Goal: Task Accomplishment & Management: Manage account settings

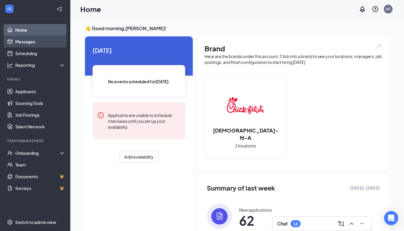
click at [53, 42] on link "Messages" at bounding box center [40, 42] width 50 height 12
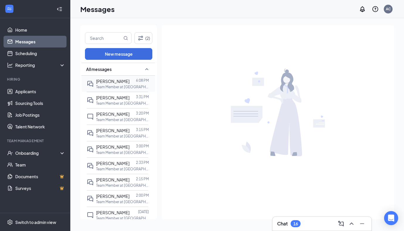
click at [113, 86] on p "Team Member at [GEOGRAPHIC_DATA] ([GEOGRAPHIC_DATA])" at bounding box center [122, 86] width 53 height 5
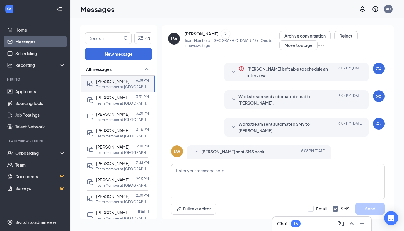
scroll to position [205, 0]
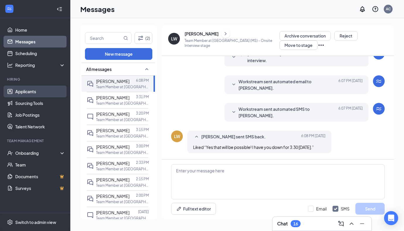
click at [34, 93] on link "Applicants" at bounding box center [40, 92] width 50 height 12
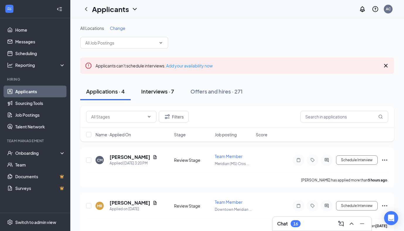
click at [152, 83] on button "Interviews · 7" at bounding box center [158, 92] width 45 height 18
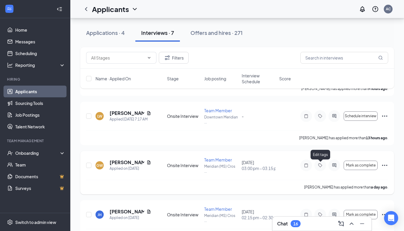
scroll to position [92, 0]
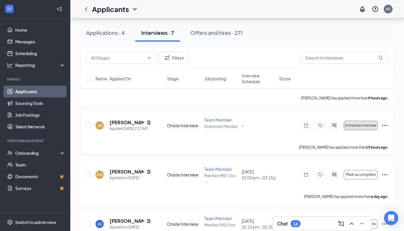
click at [360, 128] on button "Schedule interview" at bounding box center [361, 125] width 34 height 9
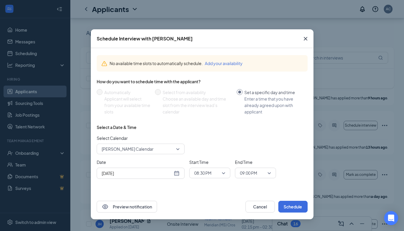
click at [179, 175] on div "[DATE]" at bounding box center [141, 173] width 78 height 6
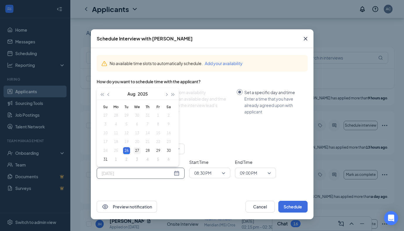
type input "[DATE]"
click at [137, 152] on div "27" at bounding box center [137, 150] width 7 height 7
click at [221, 170] on span "08:30 PM" at bounding box center [209, 173] width 31 height 9
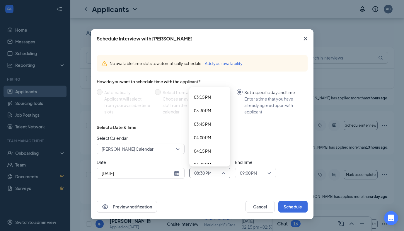
scroll to position [821, 0]
click at [200, 114] on span "03:30 PM" at bounding box center [202, 112] width 17 height 6
click at [244, 177] on span "09:00 PM" at bounding box center [248, 173] width 17 height 9
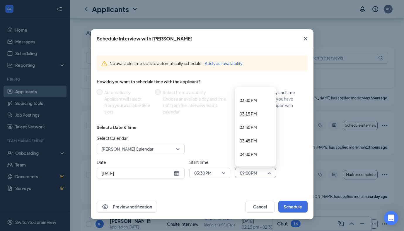
scroll to position [800, 0]
click at [255, 143] on span "03:45 PM" at bounding box center [248, 146] width 17 height 6
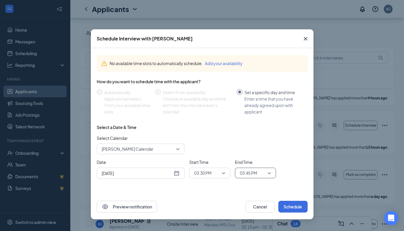
click at [290, 199] on div "Preview notification Cancel Schedule" at bounding box center [202, 206] width 223 height 25
click at [292, 204] on button "Schedule" at bounding box center [293, 207] width 29 height 12
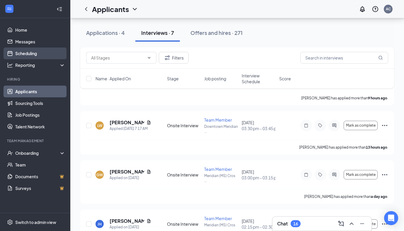
click at [31, 54] on link "Scheduling" at bounding box center [40, 54] width 50 height 12
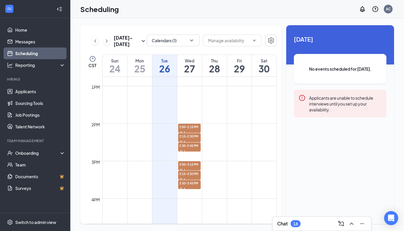
scroll to position [497, 0]
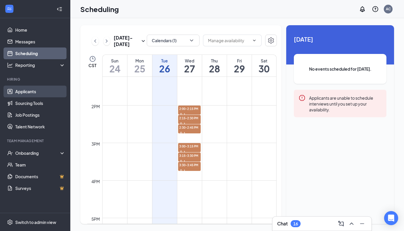
click at [38, 91] on link "Applicants" at bounding box center [40, 92] width 50 height 12
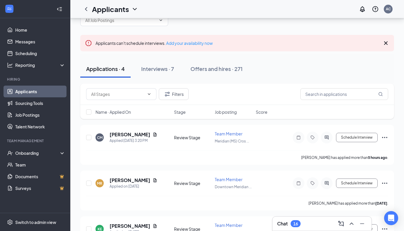
scroll to position [26, 0]
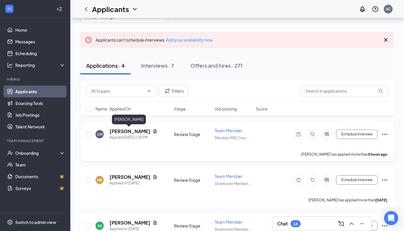
click at [126, 131] on h5 "Christopher Morton" at bounding box center [130, 131] width 41 height 6
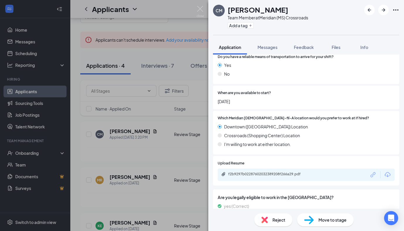
scroll to position [539, 0]
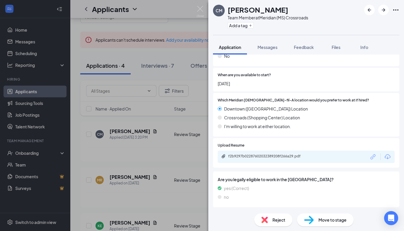
click at [196, 145] on div "CM Christopher Morton Team Member at Meridian (MS) Crossroads Add a tag Applica…" at bounding box center [202, 115] width 404 height 231
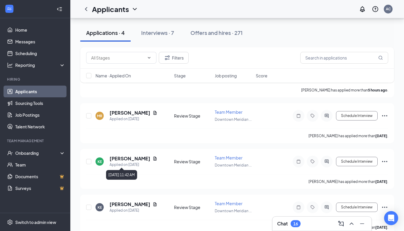
scroll to position [99, 0]
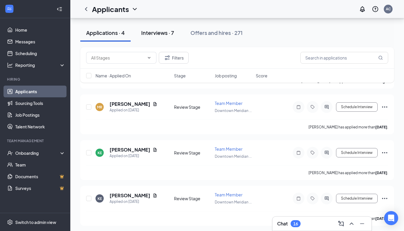
click at [158, 40] on button "Interviews · 7" at bounding box center [158, 33] width 45 height 18
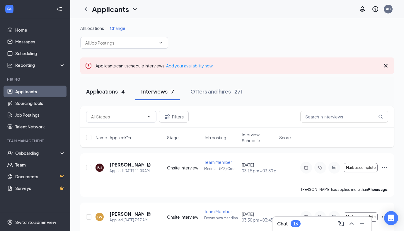
click at [106, 87] on button "Applications · 4" at bounding box center [105, 92] width 50 height 18
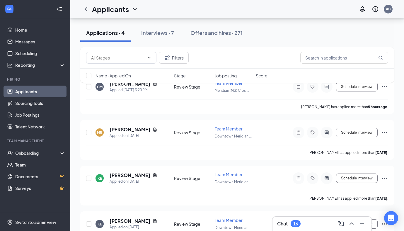
scroll to position [99, 0]
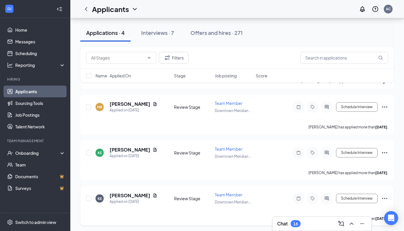
click at [384, 196] on icon "Ellipses" at bounding box center [385, 198] width 7 height 7
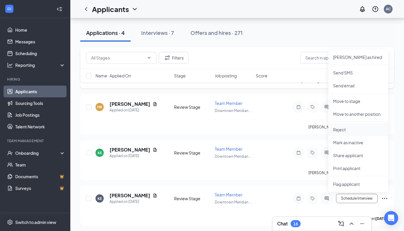
click at [338, 131] on p "Reject" at bounding box center [358, 130] width 50 height 6
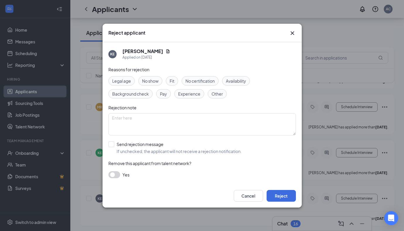
click at [114, 172] on button "button" at bounding box center [115, 174] width 12 height 7
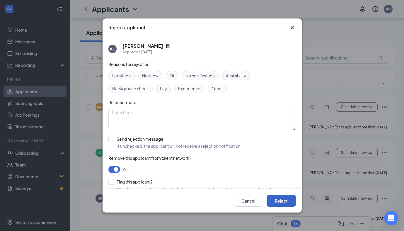
click at [277, 201] on button "Reject" at bounding box center [281, 201] width 29 height 12
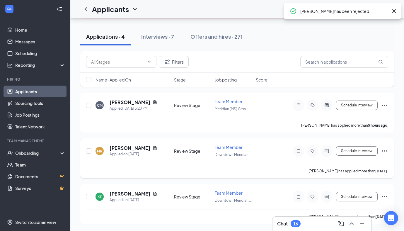
scroll to position [53, 0]
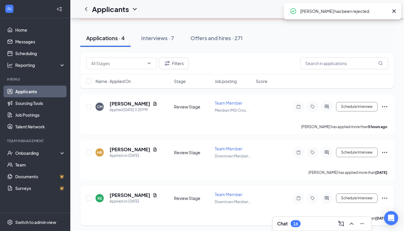
click at [386, 198] on icon "Ellipses" at bounding box center [385, 198] width 7 height 7
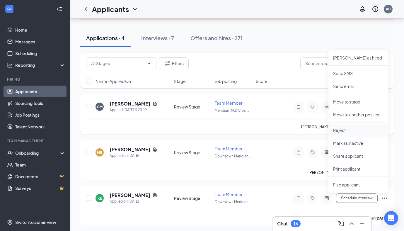
click at [340, 133] on p "Reject" at bounding box center [358, 130] width 50 height 6
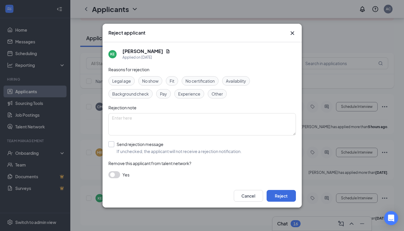
click at [123, 150] on input "Send rejection message If unchecked, the applicant will not receive a rejection…" at bounding box center [175, 147] width 133 height 13
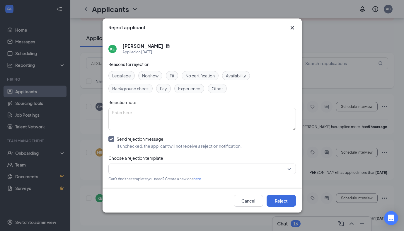
click at [126, 141] on input "Send rejection message If unchecked, the applicant will not receive a rejection…" at bounding box center [175, 142] width 133 height 13
checkbox input "false"
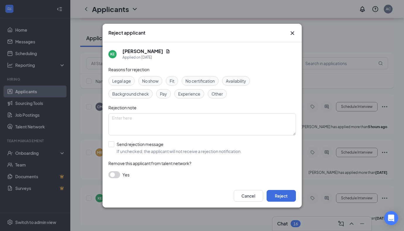
click at [118, 169] on div "Reasons for rejection Legal age No show Fit No certification Availability Backg…" at bounding box center [203, 125] width 188 height 118
click at [115, 173] on button "button" at bounding box center [115, 174] width 12 height 7
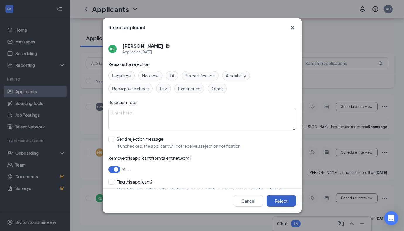
click at [281, 202] on button "Reject" at bounding box center [281, 201] width 29 height 12
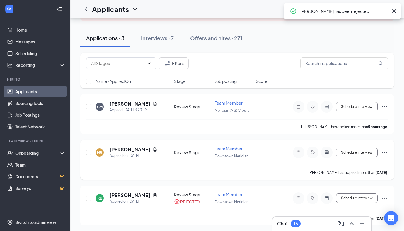
click at [387, 153] on icon "Ellipses" at bounding box center [385, 152] width 7 height 7
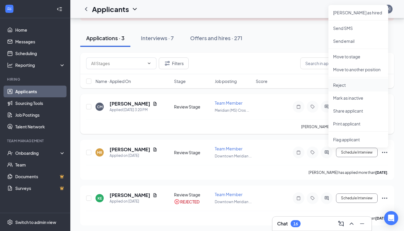
click at [348, 82] on p "Reject" at bounding box center [358, 85] width 50 height 6
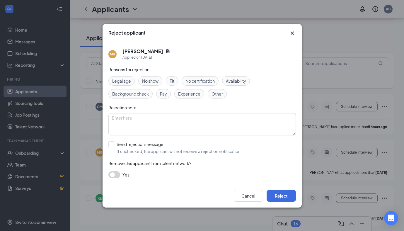
click at [114, 173] on button "button" at bounding box center [115, 174] width 12 height 7
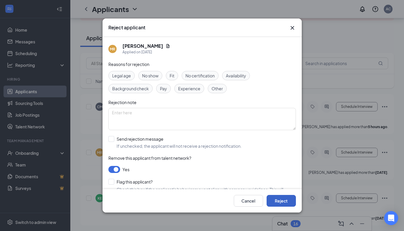
click at [285, 196] on button "Reject" at bounding box center [281, 201] width 29 height 12
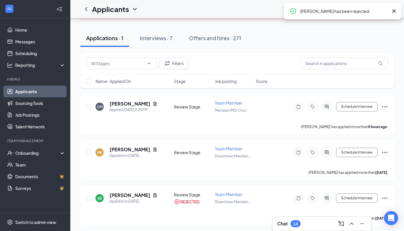
scroll to position [0, 0]
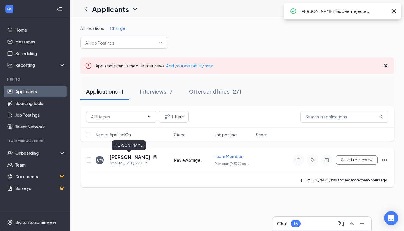
click at [127, 156] on h5 "Christopher Morton" at bounding box center [130, 157] width 41 height 6
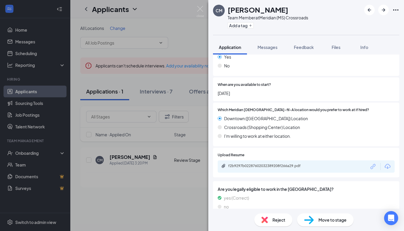
scroll to position [539, 0]
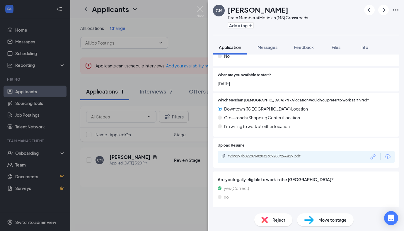
click at [245, 159] on div "f2b9297b02287602032389208f266a29.pdf" at bounding box center [269, 156] width 82 height 5
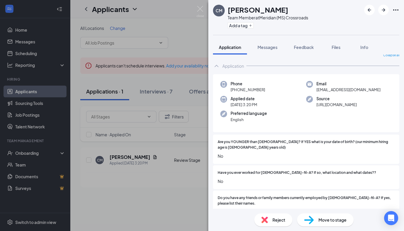
scroll to position [0, 0]
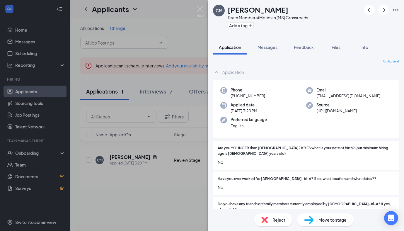
click at [39, 48] on div "CM Christopher Morton Team Member at Meridian (MS) Crossroads Add a tag Applica…" at bounding box center [202, 115] width 404 height 231
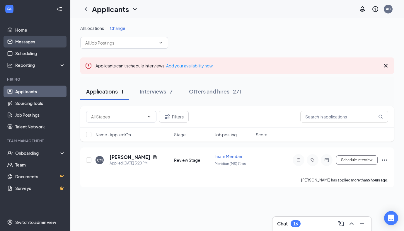
click at [34, 41] on link "Messages" at bounding box center [40, 42] width 50 height 12
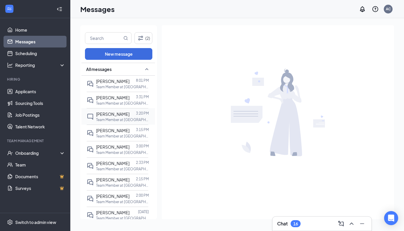
click at [121, 116] on span "Christopher Morton" at bounding box center [112, 113] width 33 height 5
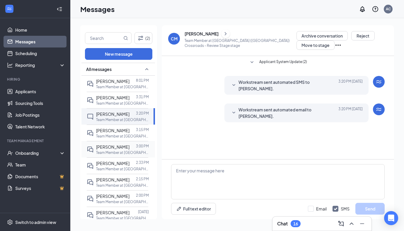
click at [117, 151] on p "Team Member at [GEOGRAPHIC_DATA] ([GEOGRAPHIC_DATA]) Crossroads" at bounding box center [122, 152] width 53 height 5
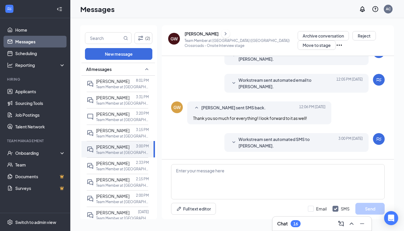
scroll to position [174, 0]
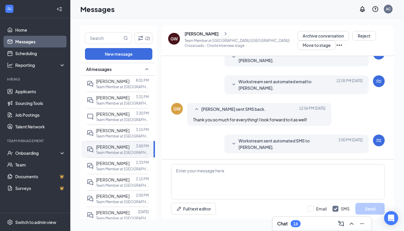
click at [232, 87] on icon "SmallChevronDown" at bounding box center [234, 84] width 7 height 7
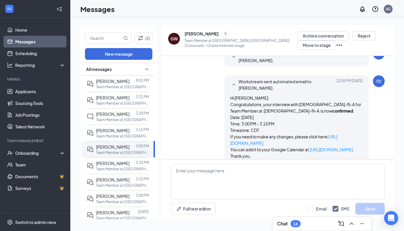
scroll to position [283, 0]
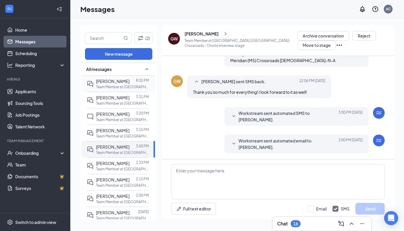
click at [121, 84] on div "[PERSON_NAME]" at bounding box center [112, 81] width 33 height 6
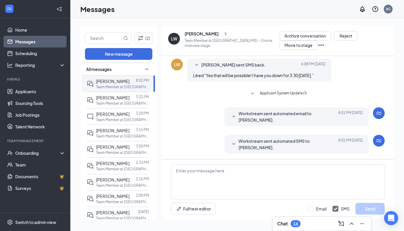
scroll to position [182, 0]
click at [230, 118] on div "Workstream sent automated email to Landon Warren. Today 8:01 PM Hi Landon Warre…" at bounding box center [297, 116] width 144 height 19
click at [232, 117] on icon "SmallChevronDown" at bounding box center [234, 116] width 7 height 7
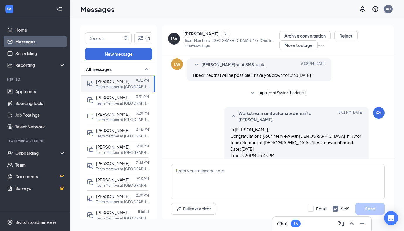
click at [234, 115] on icon "SmallChevronUp" at bounding box center [234, 116] width 7 height 7
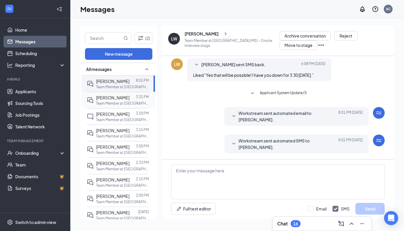
click at [110, 95] on span "[PERSON_NAME]" at bounding box center [112, 97] width 33 height 5
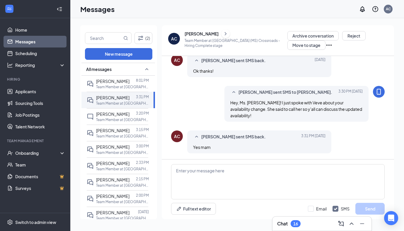
scroll to position [297, 0]
click at [23, 40] on link "Messages" at bounding box center [40, 42] width 50 height 12
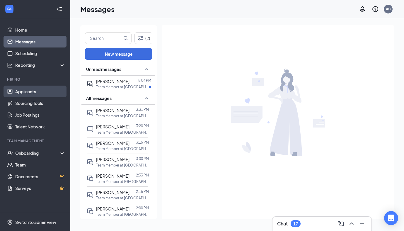
click at [35, 96] on link "Applicants" at bounding box center [40, 92] width 50 height 12
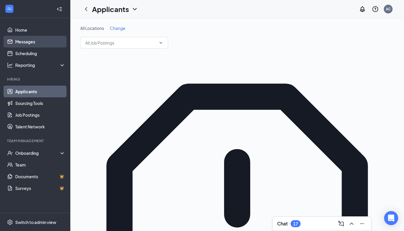
click at [51, 42] on link "Messages" at bounding box center [40, 42] width 50 height 12
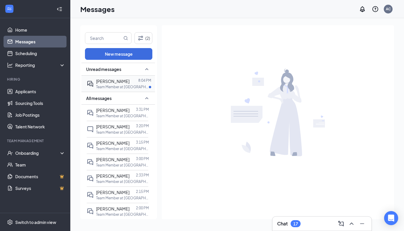
click at [120, 87] on p "Team Member at [GEOGRAPHIC_DATA] ([GEOGRAPHIC_DATA])" at bounding box center [122, 86] width 53 height 5
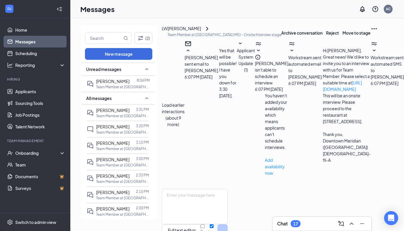
scroll to position [215, 0]
click at [24, 94] on link "Applicants" at bounding box center [40, 92] width 50 height 12
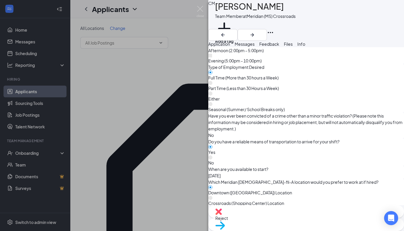
scroll to position [539, 0]
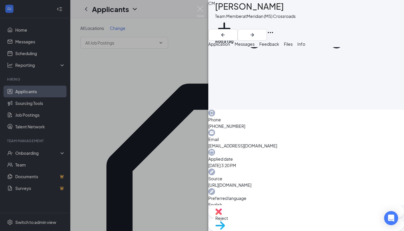
scroll to position [0, 0]
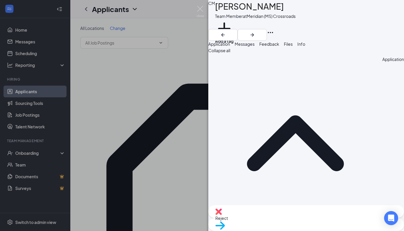
click at [228, 221] on span "Reject" at bounding box center [222, 218] width 13 height 5
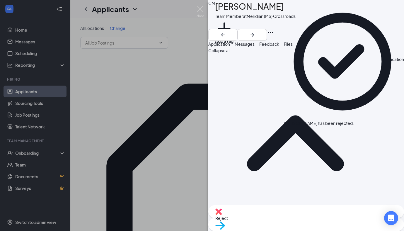
click at [172, 170] on div "CM Christopher Morton Team Member at Meridian (MS) Crossroads Add a tag Applica…" at bounding box center [202, 115] width 404 height 231
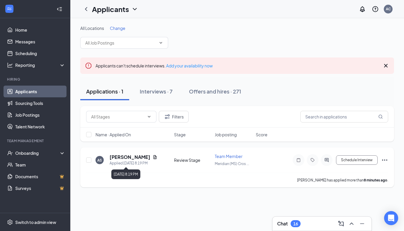
click at [124, 159] on h5 "Adrianna Stephens" at bounding box center [130, 157] width 41 height 6
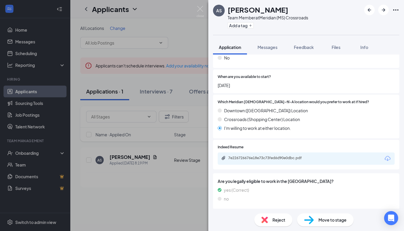
scroll to position [551, 0]
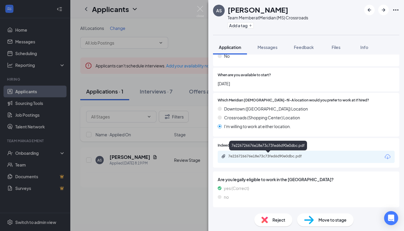
click at [267, 158] on div "7e226726676e18e73c73fed6d90e0dbc.pdf" at bounding box center [269, 156] width 82 height 5
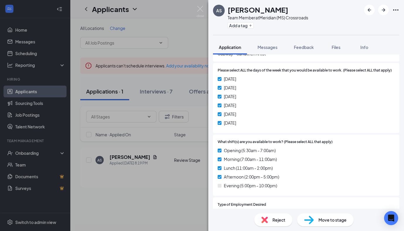
scroll to position [302, 0]
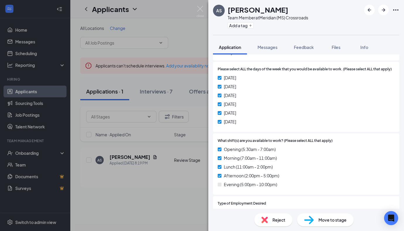
click at [159, 102] on div "AS Adrianna Stephens Team Member at Meridian (MS) Crossroads Add a tag Applicat…" at bounding box center [202, 115] width 404 height 231
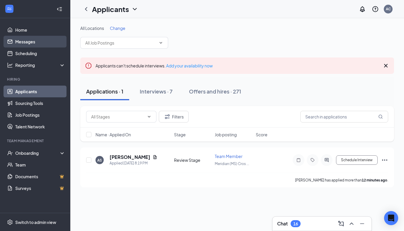
click at [36, 42] on link "Messages" at bounding box center [40, 42] width 50 height 12
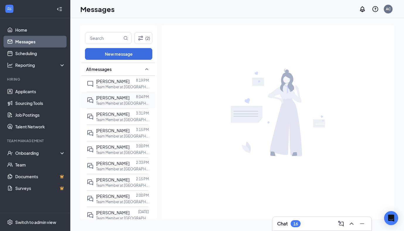
click at [109, 101] on p "Team Member at [GEOGRAPHIC_DATA] ([GEOGRAPHIC_DATA])" at bounding box center [122, 103] width 53 height 5
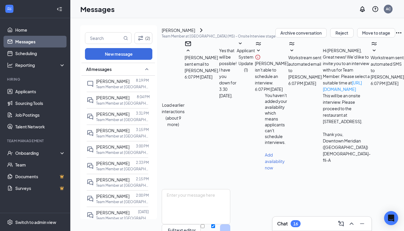
click at [255, 54] on icon "SmallChevronDown" at bounding box center [258, 50] width 7 height 7
click at [272, 85] on span "[PERSON_NAME] isn't able to schedule an interview." at bounding box center [271, 73] width 33 height 25
click at [185, 102] on button "Load earlier interactions (about 9 more)" at bounding box center [173, 115] width 23 height 26
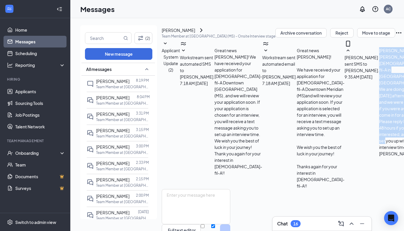
scroll to position [54, 0]
drag, startPoint x: 231, startPoint y: 102, endPoint x: 271, endPoint y: 150, distance: 63.1
click at [380, 150] on div "Landon, this is Ashley from Chick-fil-A in Meridian, MS. We are doing interview…" at bounding box center [404, 102] width 48 height 110
copy span "Landon, this is Ashley from Chick-fil-A in Meridian, MS. We are doing interview…"
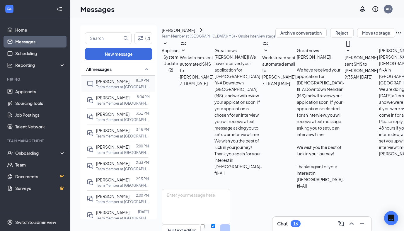
click at [123, 87] on p "Team Member at [GEOGRAPHIC_DATA] ([GEOGRAPHIC_DATA]) Crossroads" at bounding box center [122, 86] width 53 height 5
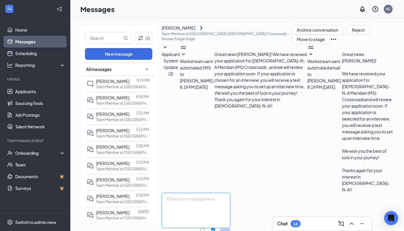
click at [224, 193] on textarea at bounding box center [196, 210] width 69 height 35
paste textarea "Landon, this is Ashley from Chick-fil-A in Meridian, MS. We are doing interview…"
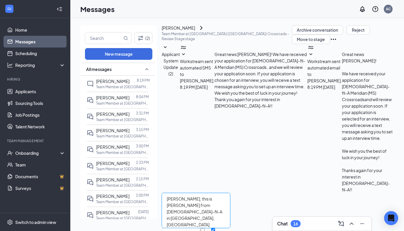
click at [182, 193] on textarea "Landon, this is Ashley from Chick-fil-A in Meridian, MS. We are doing interview…" at bounding box center [196, 210] width 69 height 35
click at [231, 193] on textarea "Adrianna, this is Ashley from Chick-fil-A in Meridian, MS. We are doing intervi…" at bounding box center [196, 210] width 69 height 35
click at [224, 193] on textarea "Adrianna, this is Ashley from Chick-fil-A in Meridian, MS. We are doing intervi…" at bounding box center [196, 210] width 69 height 35
click at [231, 193] on textarea "Adrianna, this is Ashley from Chick-fil-A in Meridian, MS. We are doing intervi…" at bounding box center [196, 210] width 69 height 35
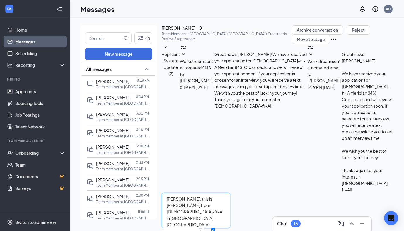
click at [231, 193] on textarea "Adrianna, this is Ashley from Chick-fil-A in Meridian, MS. We are doing intervi…" at bounding box center [196, 210] width 69 height 35
drag, startPoint x: 175, startPoint y: 187, endPoint x: 374, endPoint y: 186, distance: 198.6
click at [231, 193] on textarea "Adrianna, this is Ashley from Chick-fil-A in Meridian, MS. We are doing intervi…" at bounding box center [196, 210] width 69 height 35
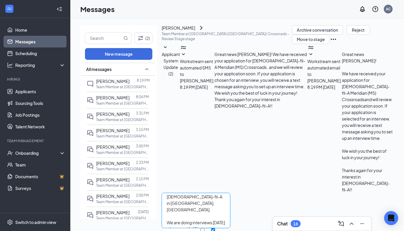
click at [231, 193] on textarea "Adrianna, this is Ashley from Chick-fil-A in Meridian, MS. We are doing intervi…" at bounding box center [196, 210] width 69 height 35
drag, startPoint x: 211, startPoint y: 189, endPoint x: 241, endPoint y: 191, distance: 30.0
click at [231, 193] on textarea "Adrianna, this is Ashley from Chick-fil-A in Meridian, MS. We are doing intervi…" at bounding box center [196, 210] width 69 height 35
drag, startPoint x: 211, startPoint y: 189, endPoint x: 239, endPoint y: 189, distance: 28.2
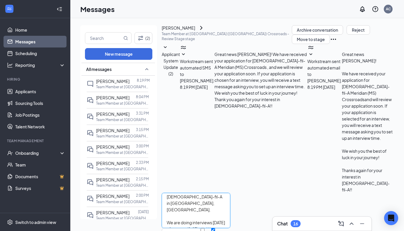
click at [231, 193] on textarea "Adrianna, this is Ashley from Chick-fil-A in Meridian, MS. We are doing intervi…" at bounding box center [196, 210] width 69 height 35
drag, startPoint x: 251, startPoint y: 190, endPoint x: 342, endPoint y: 189, distance: 90.6
click at [231, 193] on textarea "Adrianna, this is Ashley from Chick-fil-A in Meridian, MS. We are doing intervi…" at bounding box center [196, 210] width 69 height 35
type textarea "[PERSON_NAME], this is [PERSON_NAME] from [DEMOGRAPHIC_DATA]-fil-A in [GEOGRAPH…"
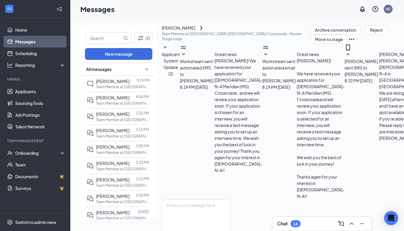
scroll to position [52, 0]
click at [27, 86] on link "Applicants" at bounding box center [40, 92] width 50 height 12
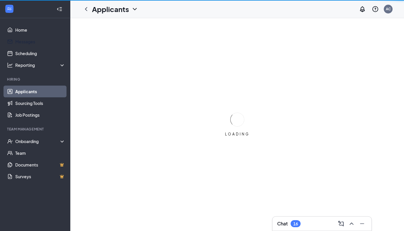
click at [15, 44] on link "Messages" at bounding box center [40, 42] width 50 height 12
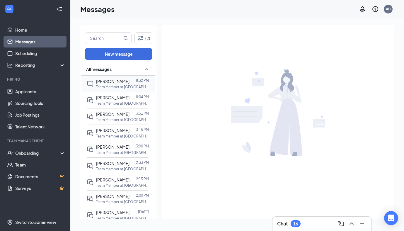
click at [126, 83] on div "[PERSON_NAME]" at bounding box center [112, 81] width 33 height 6
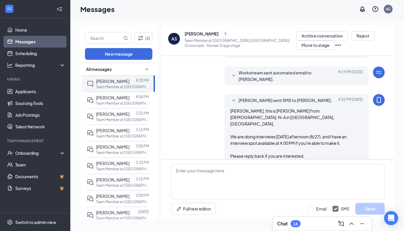
scroll to position [52, 0]
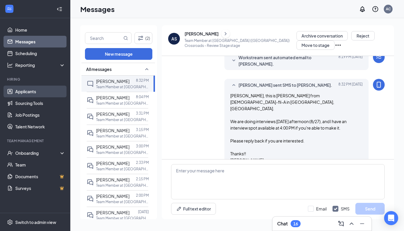
click at [33, 91] on link "Applicants" at bounding box center [40, 92] width 50 height 12
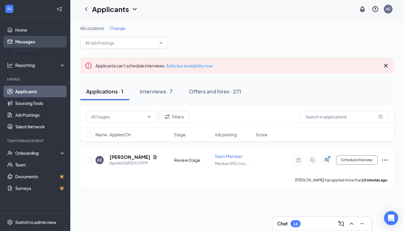
click at [26, 43] on link "Messages" at bounding box center [40, 42] width 50 height 12
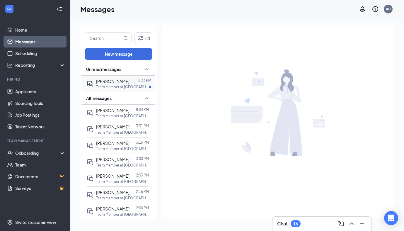
click at [121, 83] on span "[PERSON_NAME]" at bounding box center [112, 81] width 33 height 5
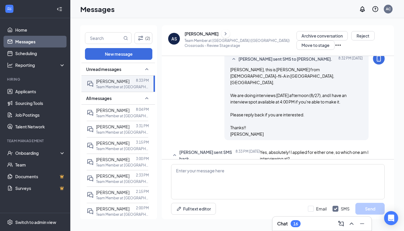
scroll to position [78, 0]
click at [120, 112] on span "[PERSON_NAME]" at bounding box center [112, 110] width 33 height 5
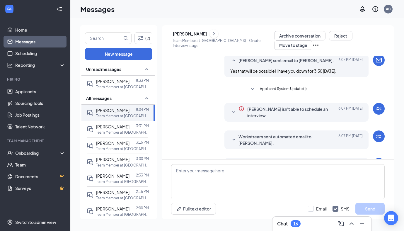
scroll to position [9, 0]
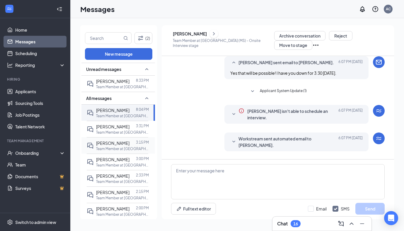
click at [125, 143] on span "[PERSON_NAME]" at bounding box center [112, 142] width 33 height 5
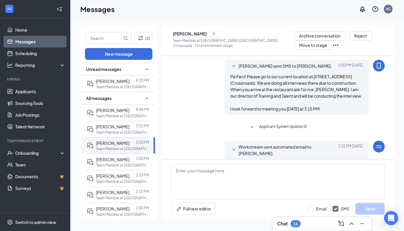
scroll to position [69, 0]
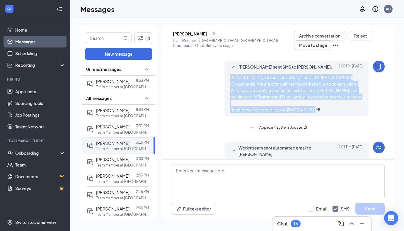
drag, startPoint x: 229, startPoint y: 118, endPoint x: 356, endPoint y: 152, distance: 131.3
click at [356, 116] on div "[PERSON_NAME] sent SMS to [PERSON_NAME]. [DATE] 2:00 PM Perfect! Please go to o…" at bounding box center [297, 88] width 144 height 55
copy span "Perfect! Please go to our current location at [STREET_ADDRESS] (Crossroads). We…"
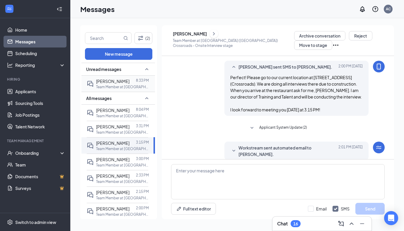
click at [116, 79] on span "[PERSON_NAME]" at bounding box center [112, 81] width 33 height 5
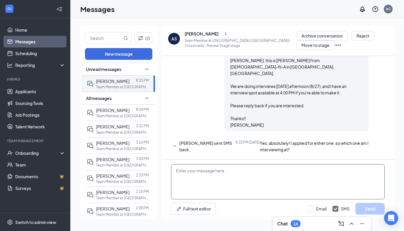
scroll to position [90, 0]
click at [217, 172] on textarea at bounding box center [278, 181] width 214 height 35
paste textarea "Perfect! Please go to our current location at 109 S. Frontage RD (Crossroads). …"
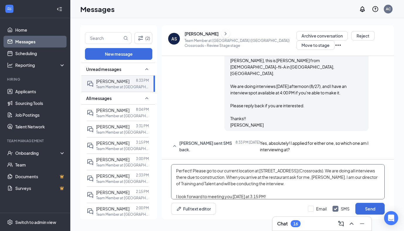
click at [184, 171] on textarea "Perfect! Please go to our current location at 109 S. Frontage RD (Crossroads). …" at bounding box center [278, 181] width 214 height 35
click at [307, 184] on textarea "Awesome! Please go to our current location at 109 S. Frontage RD (Crossroads). …" at bounding box center [278, 181] width 214 height 35
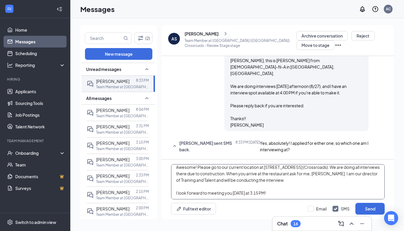
drag, startPoint x: 284, startPoint y: 197, endPoint x: 230, endPoint y: 194, distance: 53.7
click at [230, 194] on textarea "Awesome! Please go to our current location at 109 S. Frontage RD (Crossroads). …" at bounding box center [278, 181] width 214 height 35
type textarea "Awesome! Please go to our current location at [STREET_ADDRESS] (Crossroads). We…"
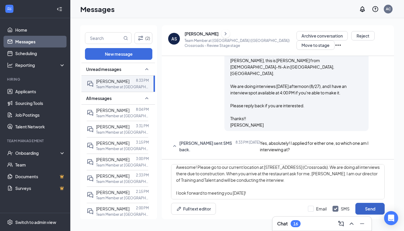
click at [369, 208] on button "Send" at bounding box center [370, 209] width 29 height 12
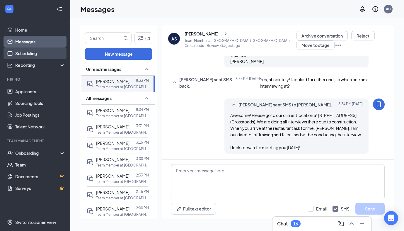
scroll to position [154, 0]
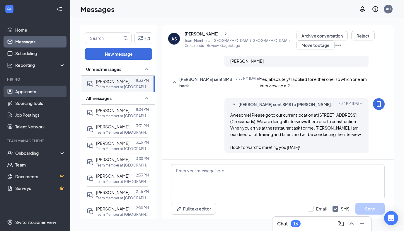
click at [33, 87] on link "Applicants" at bounding box center [40, 92] width 50 height 12
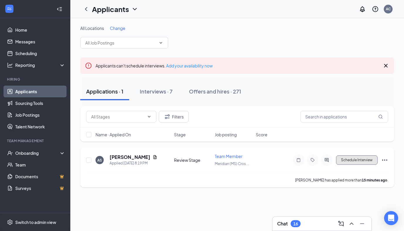
click at [364, 163] on button "Schedule Interview" at bounding box center [357, 159] width 42 height 9
type input "Aug 27, 2025"
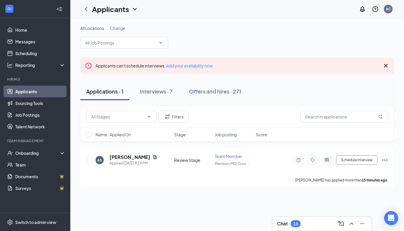
click at [21, 68] on span "04:00 PM" at bounding box center [12, 64] width 17 height 6
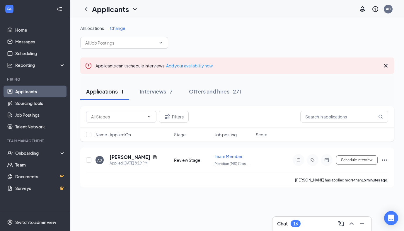
click at [21, 100] on span "04:15 PM" at bounding box center [12, 97] width 17 height 6
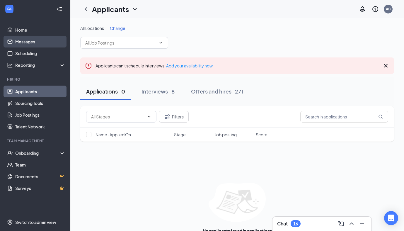
click at [40, 46] on link "Messages" at bounding box center [40, 42] width 50 height 12
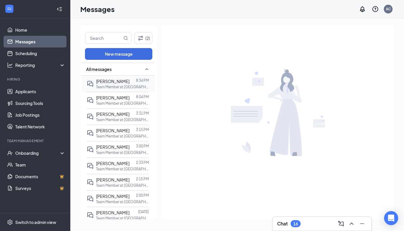
click at [119, 79] on span "[PERSON_NAME]" at bounding box center [112, 81] width 33 height 5
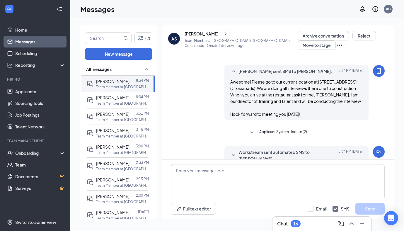
scroll to position [245, 0]
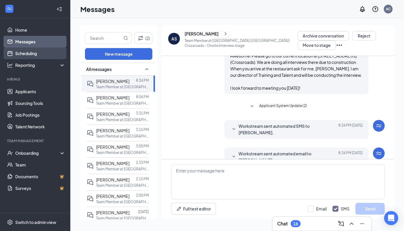
click at [41, 54] on link "Scheduling" at bounding box center [40, 54] width 50 height 12
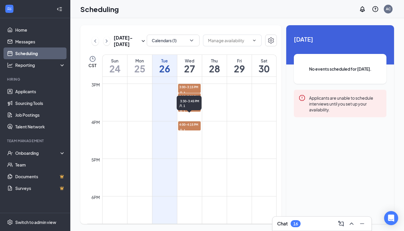
scroll to position [557, 0]
click at [193, 126] on span "4:00-4:15 PM" at bounding box center [189, 124] width 23 height 6
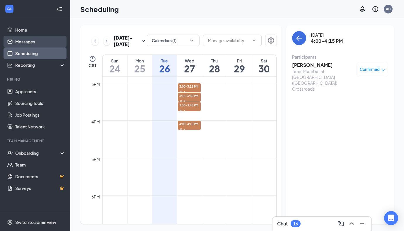
click at [24, 43] on link "Messages" at bounding box center [40, 42] width 50 height 12
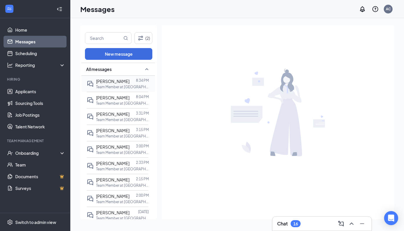
click at [104, 77] on div "[PERSON_NAME] 8:34 PM Team Member at [GEOGRAPHIC_DATA] ([GEOGRAPHIC_DATA]) Cros…" at bounding box center [118, 84] width 62 height 16
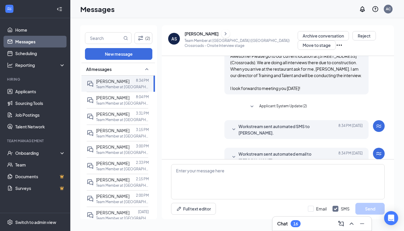
scroll to position [245, 0]
click at [35, 92] on link "Applicants" at bounding box center [40, 92] width 50 height 12
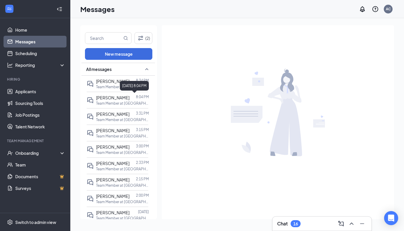
click at [127, 82] on div "[DATE] 8:04 PM" at bounding box center [134, 86] width 29 height 10
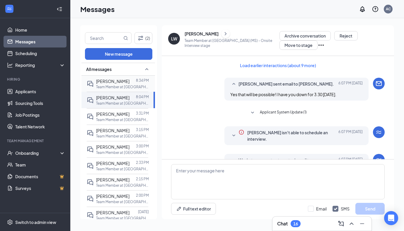
scroll to position [33, 0]
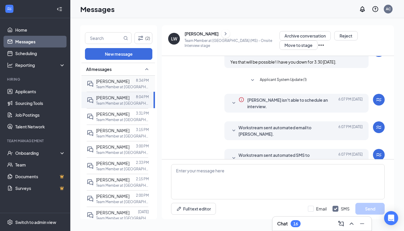
click at [97, 82] on span "[PERSON_NAME]" at bounding box center [112, 81] width 33 height 5
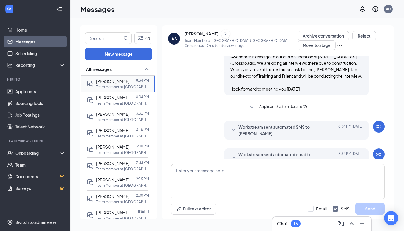
scroll to position [245, 0]
